Goal: Task Accomplishment & Management: Use online tool/utility

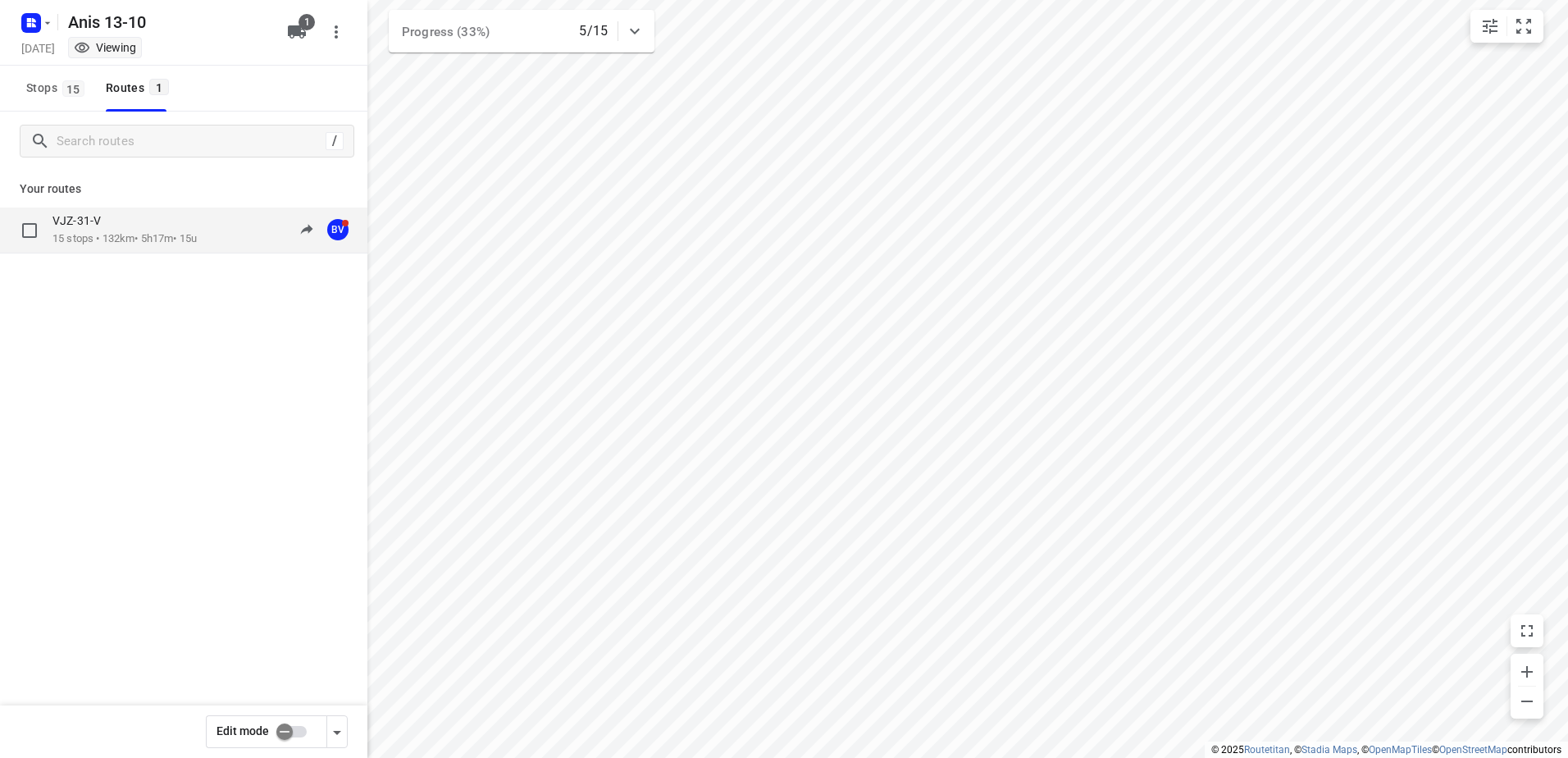
click at [129, 228] on div "VJZ-31-V" at bounding box center [124, 222] width 144 height 18
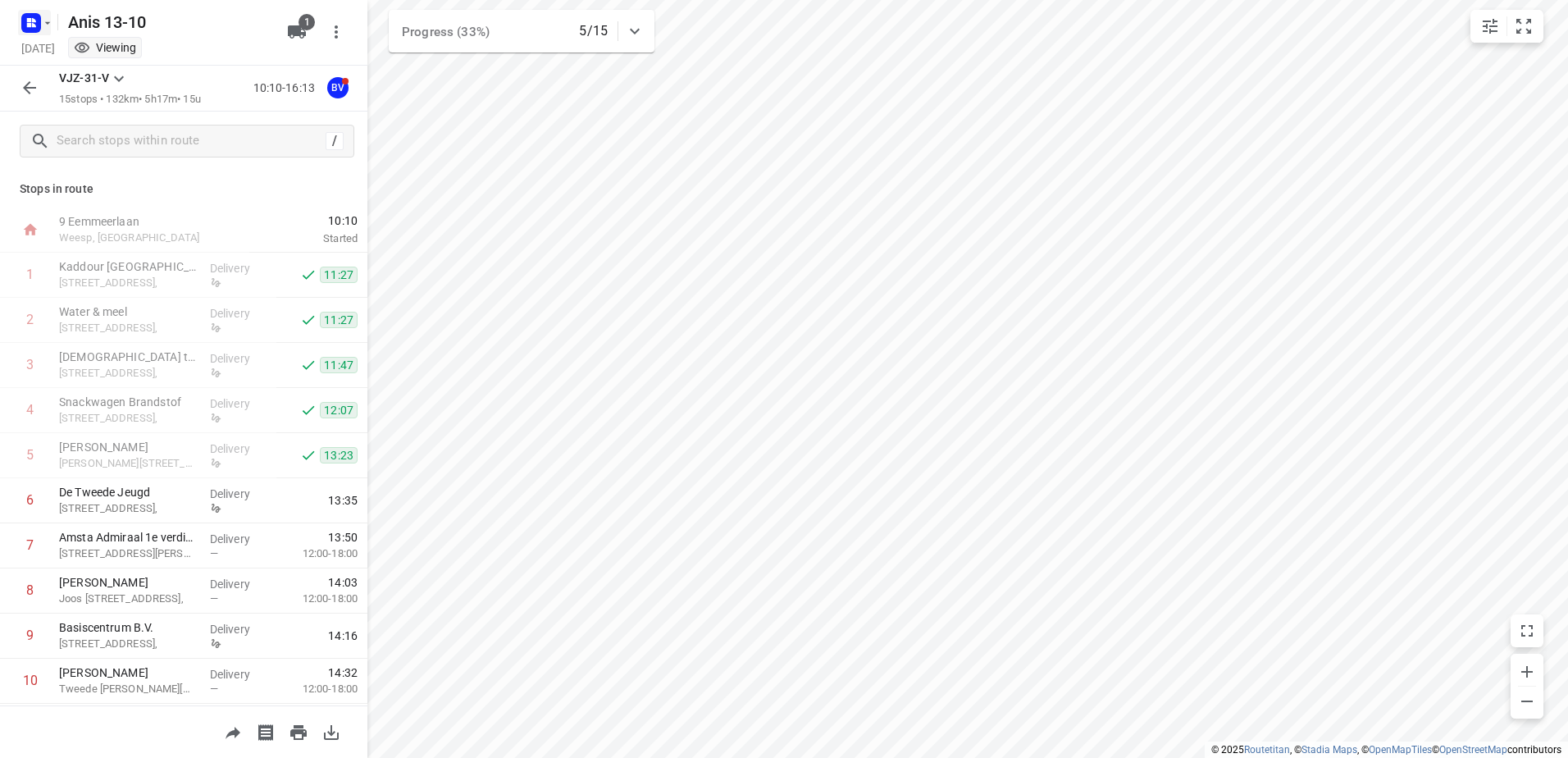
click at [50, 16] on icon "button" at bounding box center [47, 23] width 13 height 13
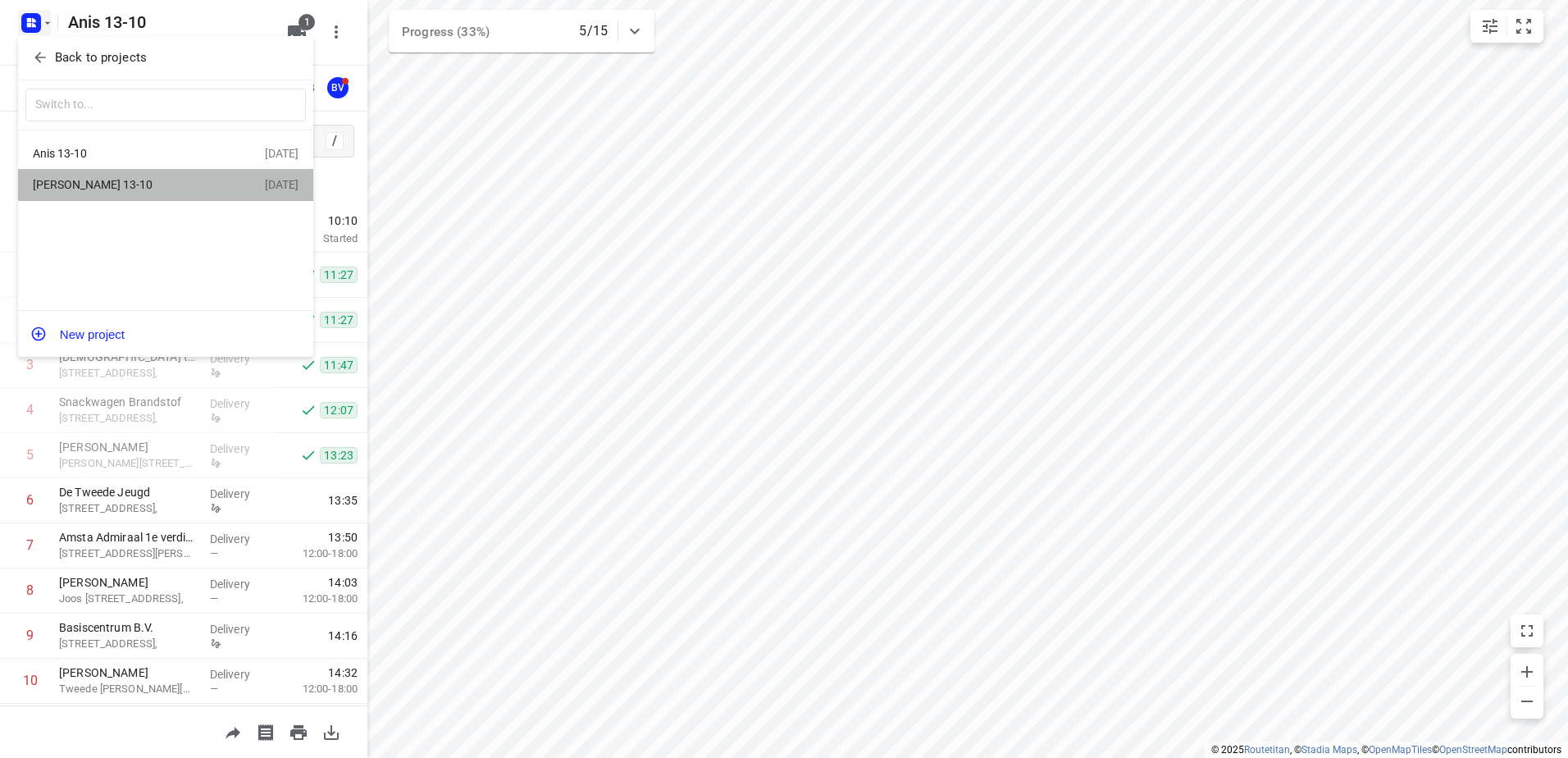
click at [63, 183] on div "[PERSON_NAME] 13-10" at bounding box center [127, 185] width 189 height 13
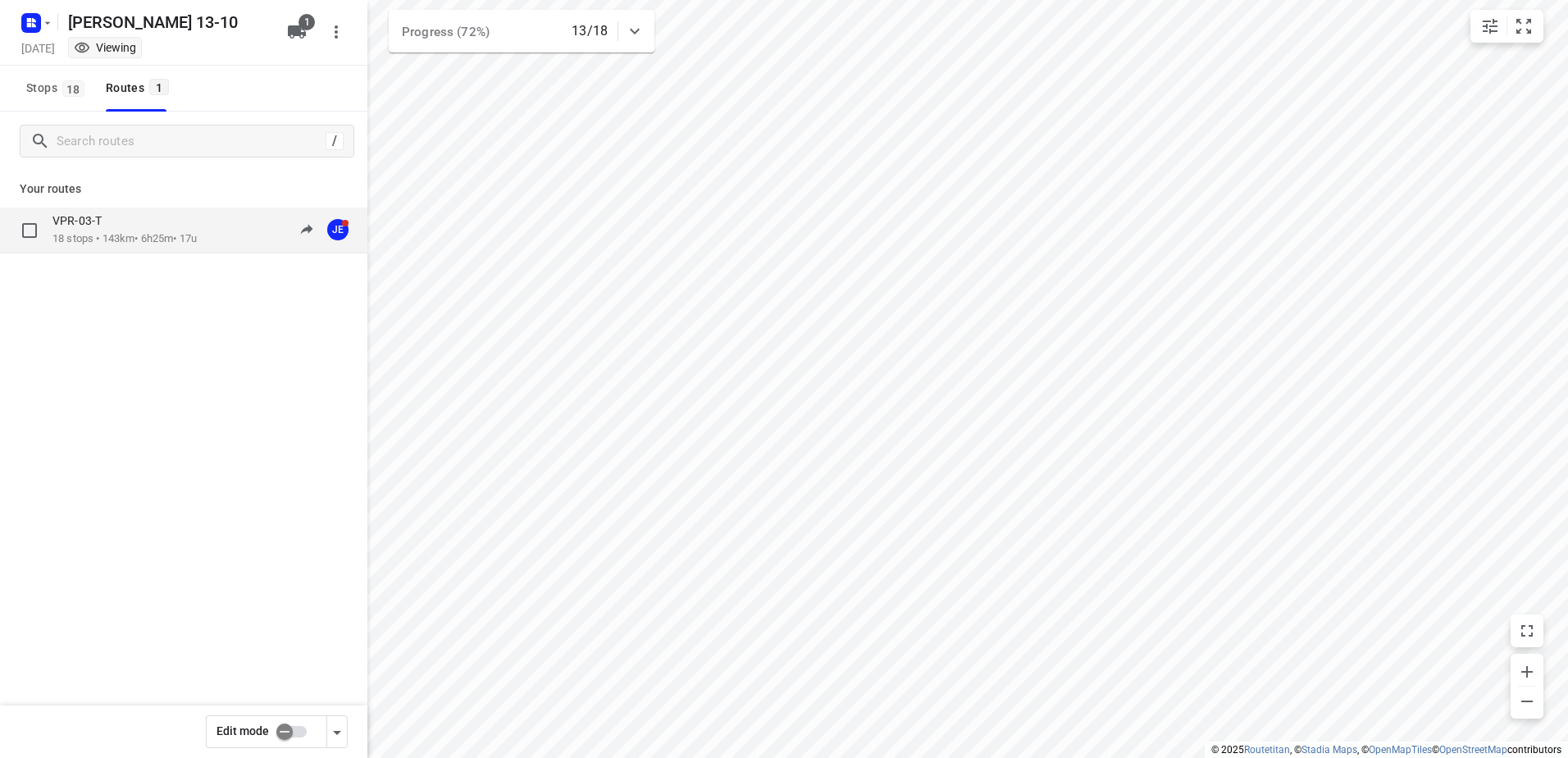
click at [81, 214] on p "VPR-03-T" at bounding box center [81, 221] width 59 height 15
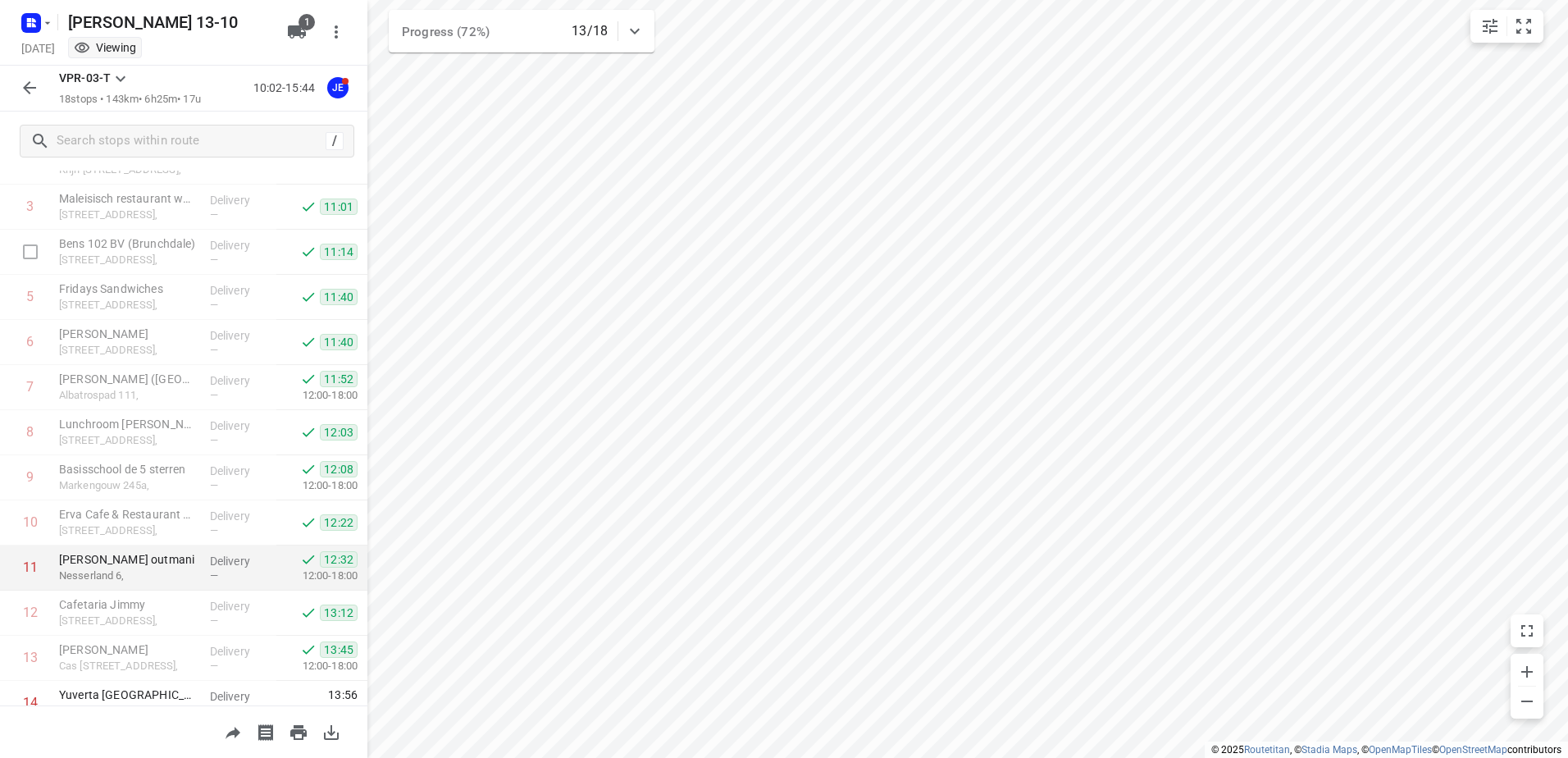
scroll to position [405, 0]
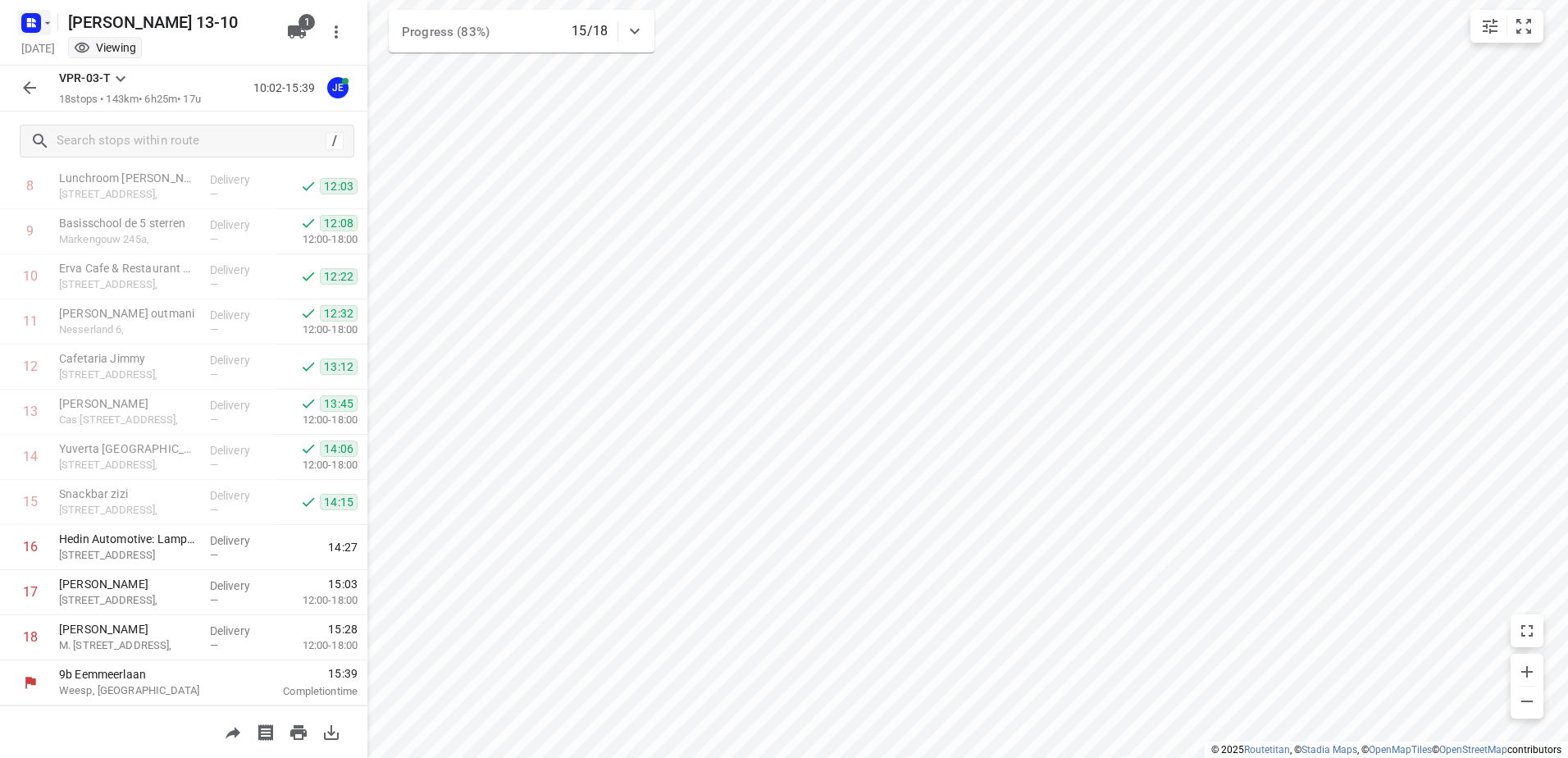
click at [50, 22] on icon "button" at bounding box center [47, 23] width 13 height 13
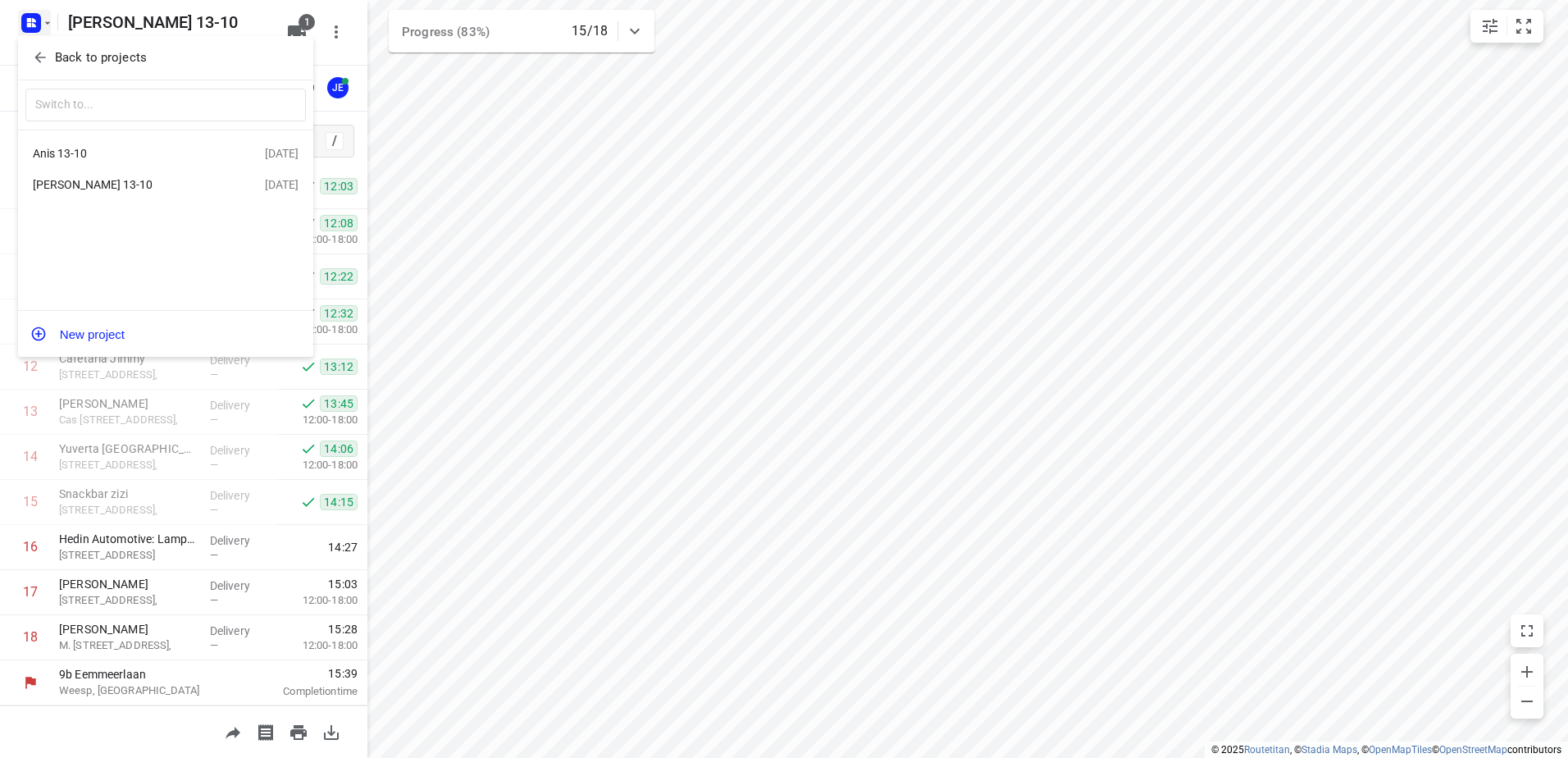
click at [83, 142] on div "Anis 13-10 [DATE]" at bounding box center [166, 153] width 296 height 32
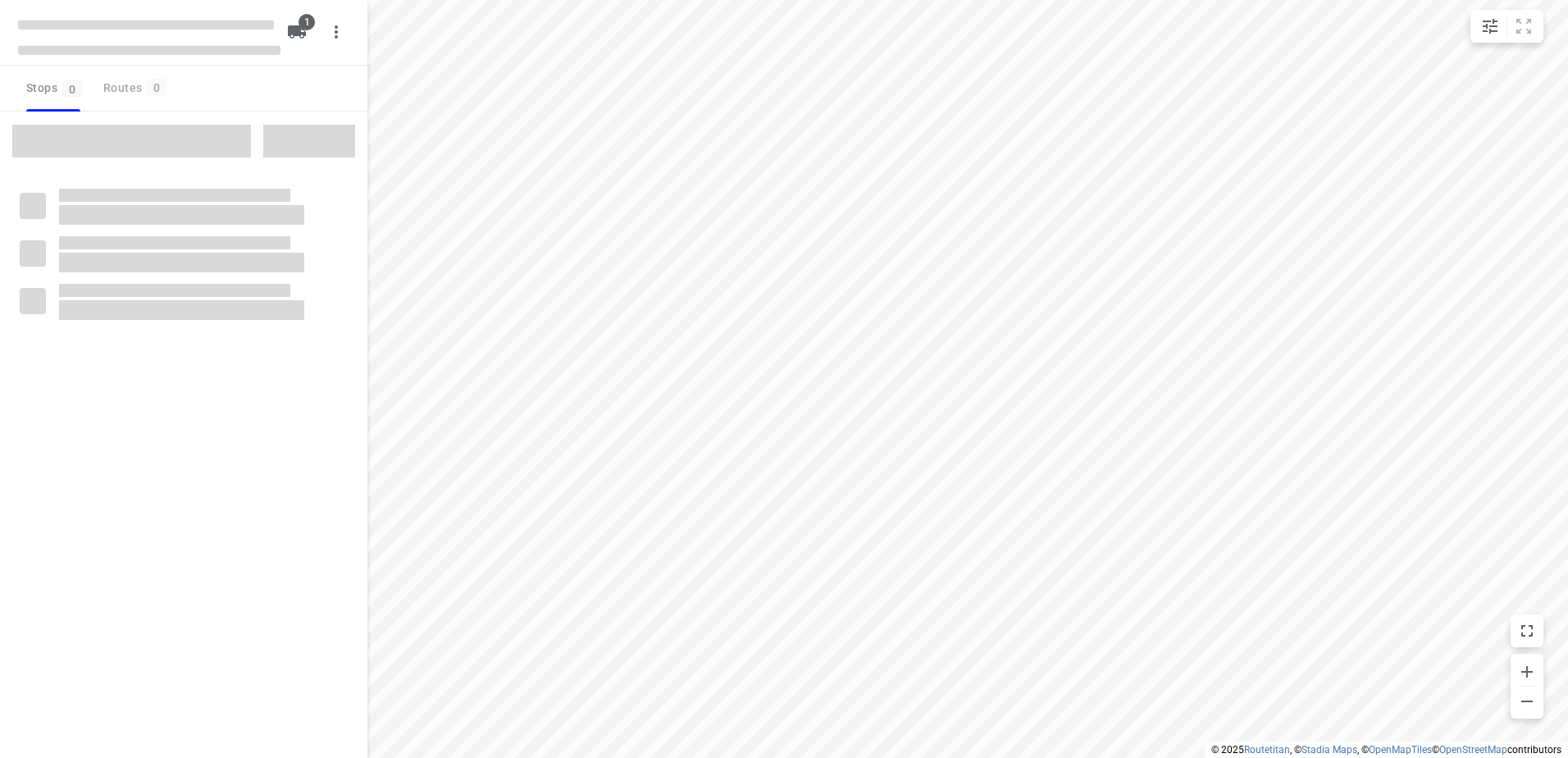
type input "distance"
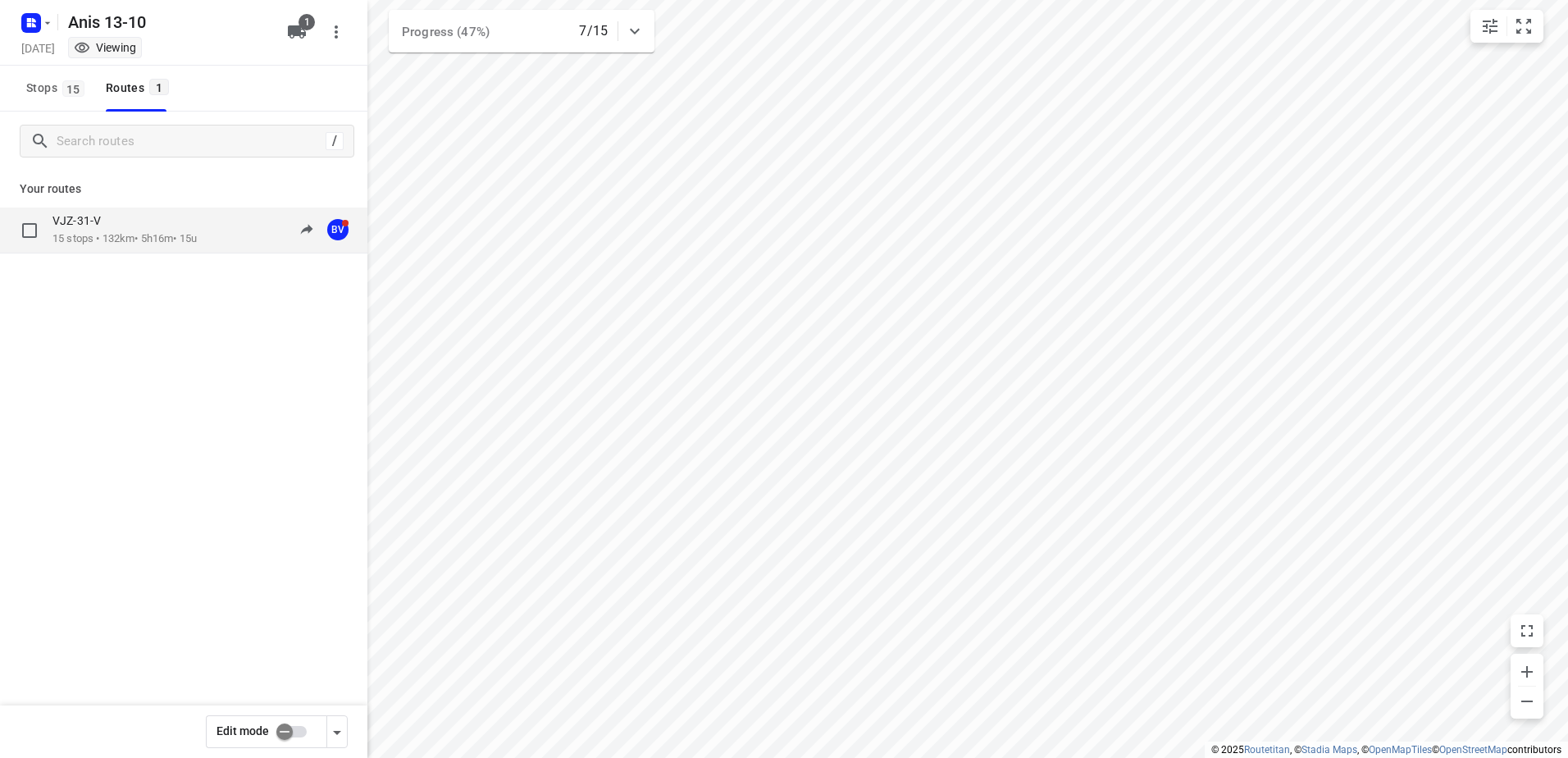
click at [117, 235] on p "15 stops • 132km • 5h16m • 15u" at bounding box center [124, 239] width 144 height 15
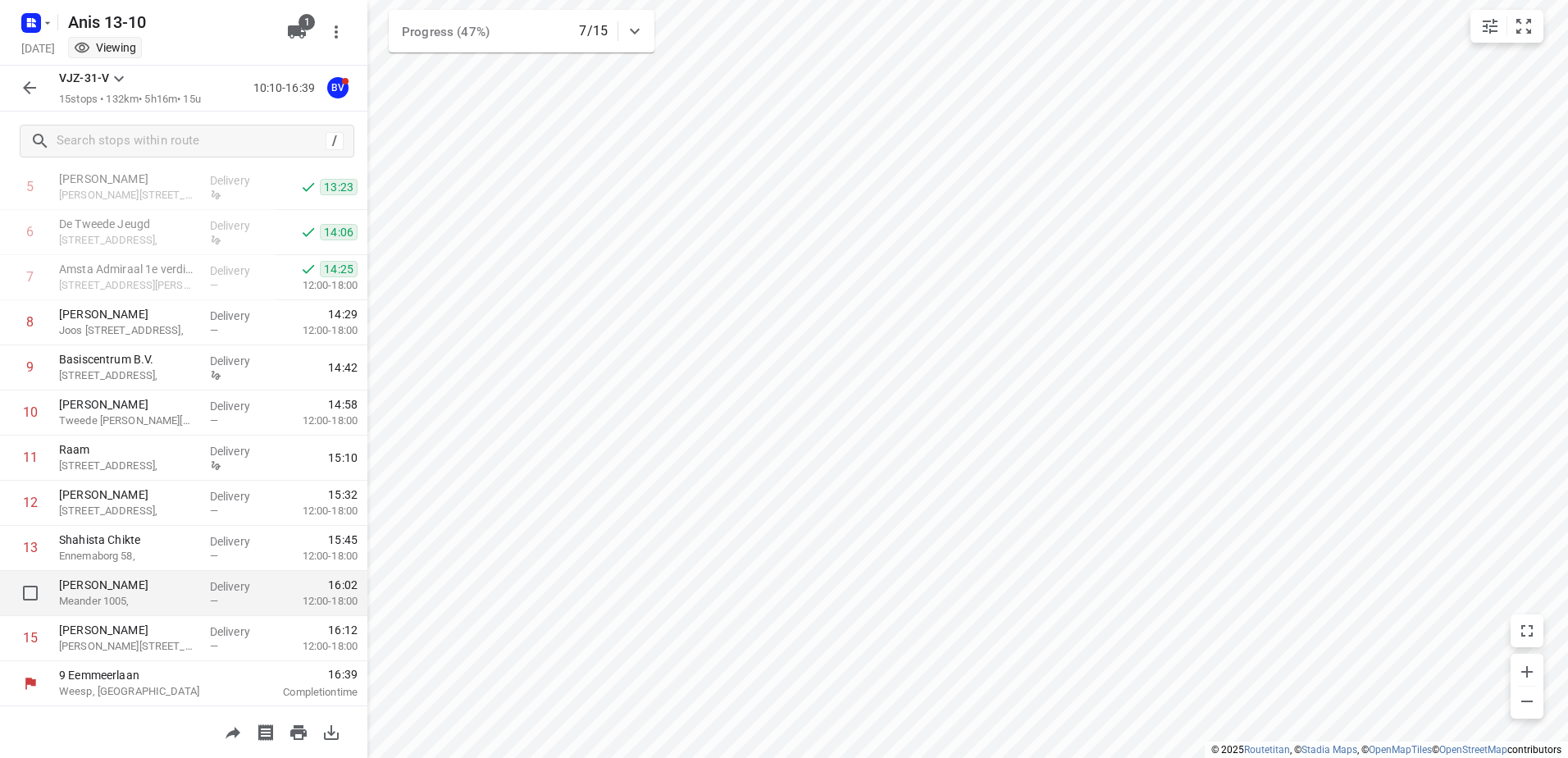
scroll to position [269, 0]
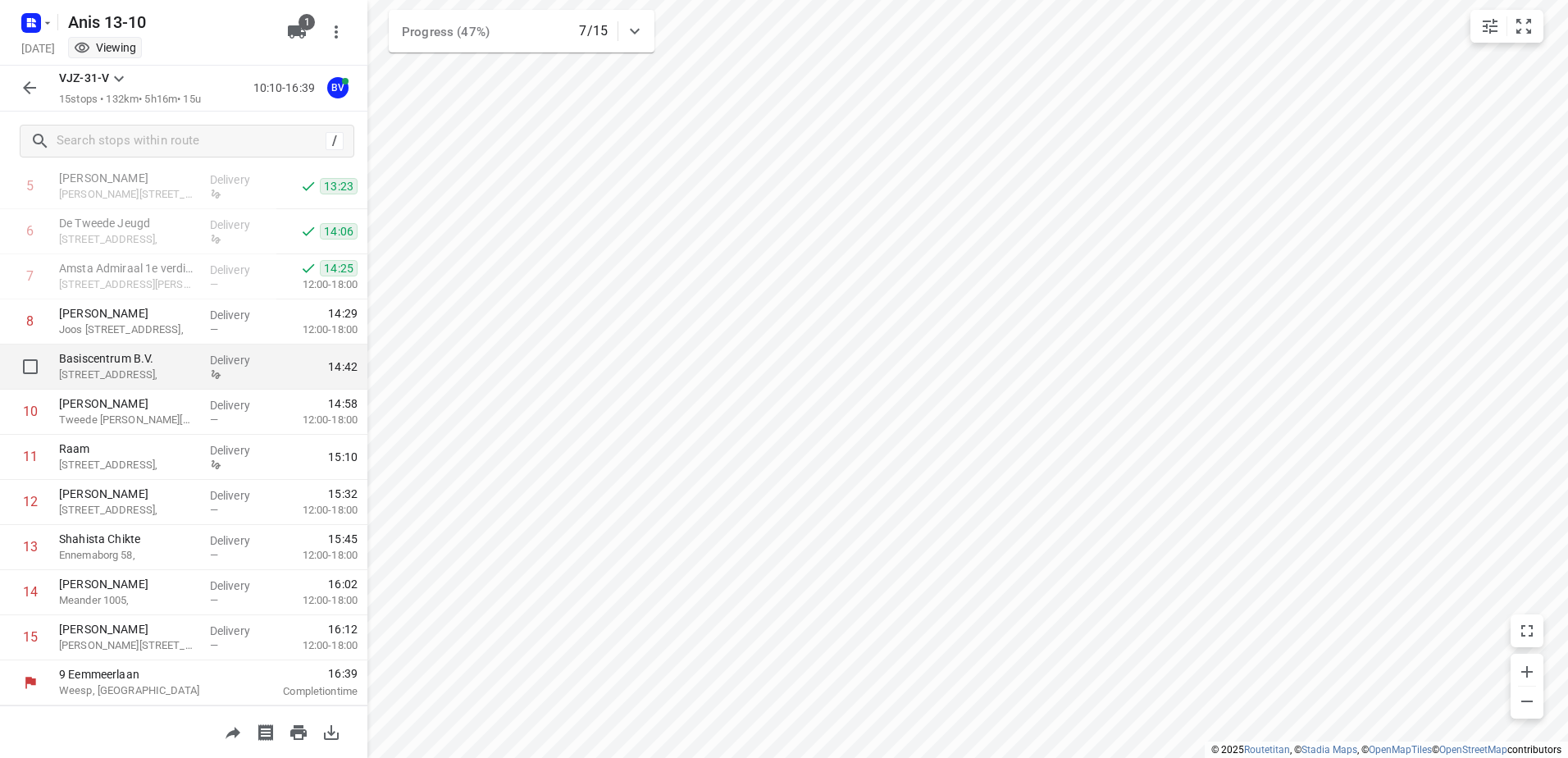
click at [114, 363] on p "Basiscentrum B.V." at bounding box center [127, 358] width 137 height 16
